Goal: Check status: Check status

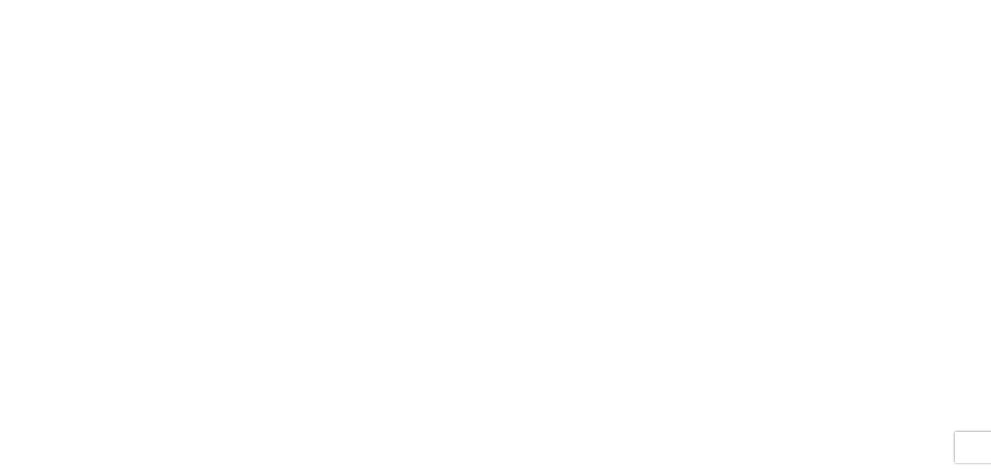
select select "FULL"
select select "LBS"
select select "IN"
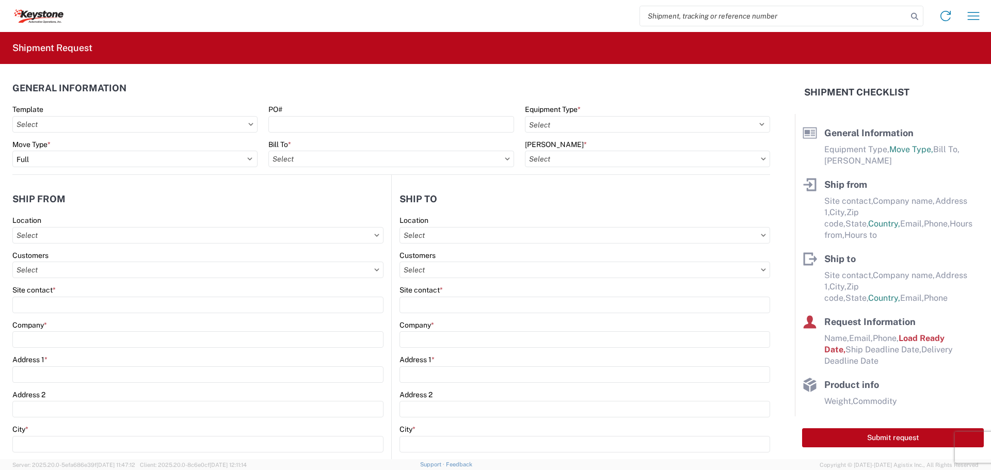
click at [716, 18] on input "search" at bounding box center [773, 16] width 267 height 20
type input "57035265"
click at [914, 17] on icon at bounding box center [914, 16] width 14 height 14
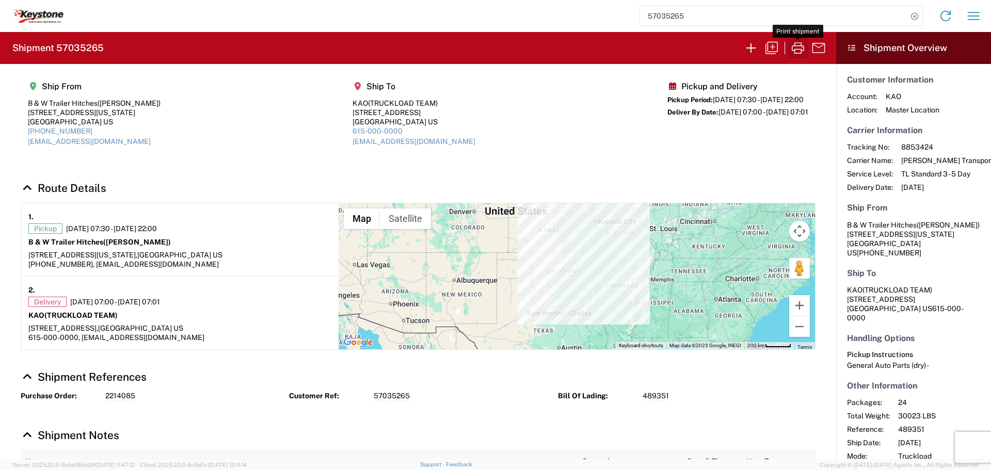
click at [793, 49] on icon "button" at bounding box center [798, 48] width 17 height 17
